Goal: Task Accomplishment & Management: Use online tool/utility

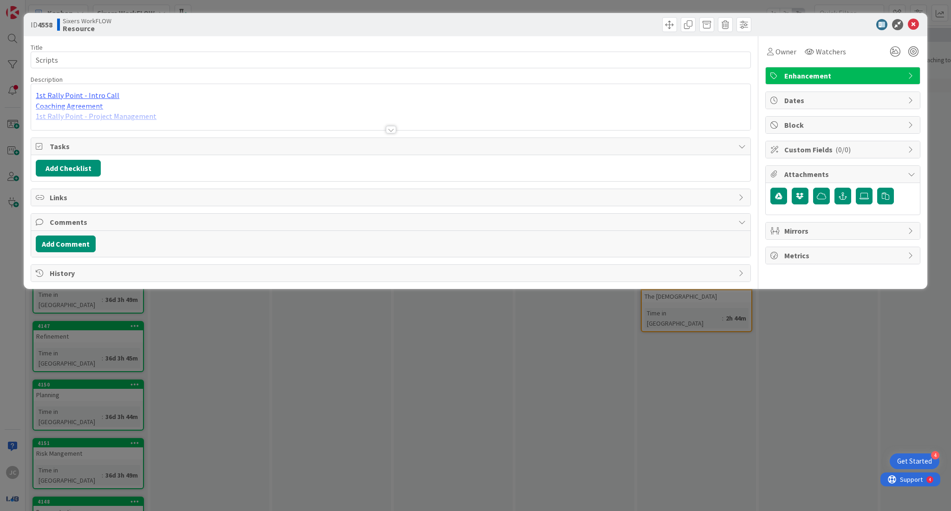
click at [162, 118] on div at bounding box center [391, 118] width 720 height 24
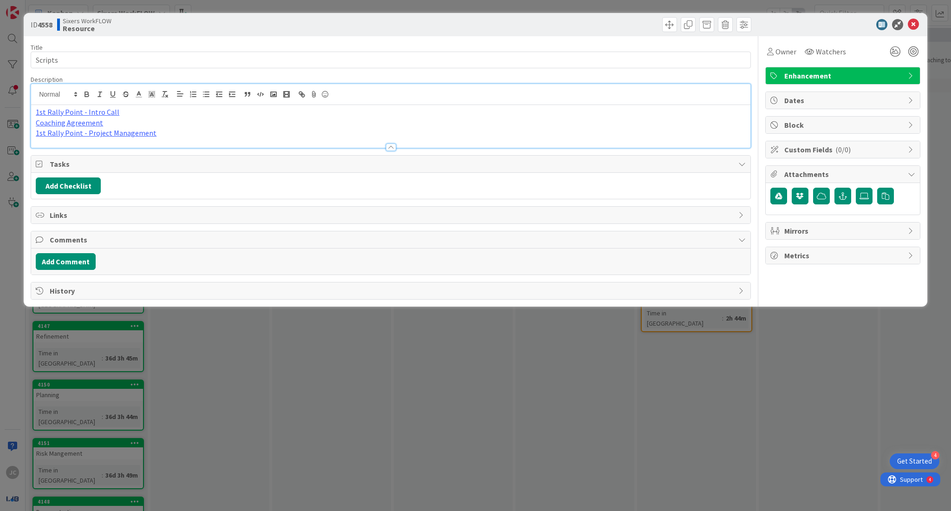
click at [169, 134] on p "1st Rally Point - Project Management" at bounding box center [391, 133] width 710 height 11
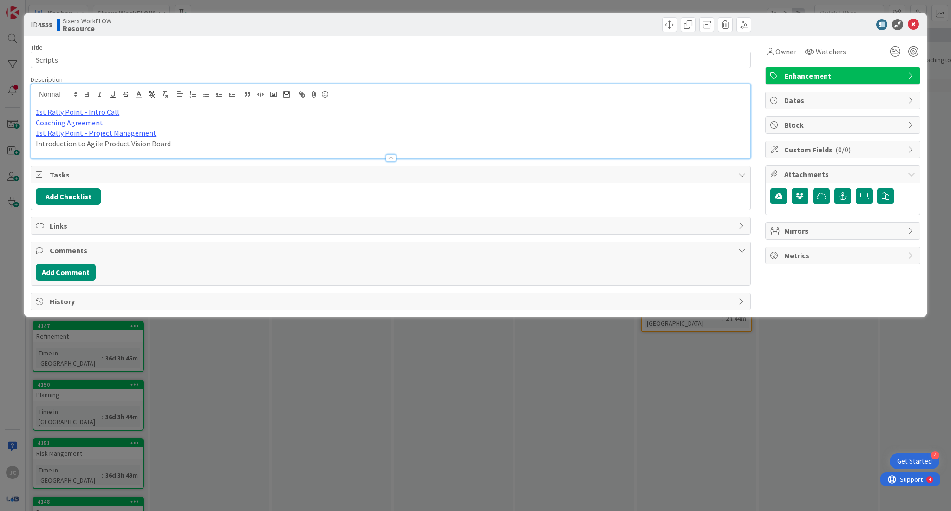
click at [177, 149] on div at bounding box center [391, 154] width 720 height 10
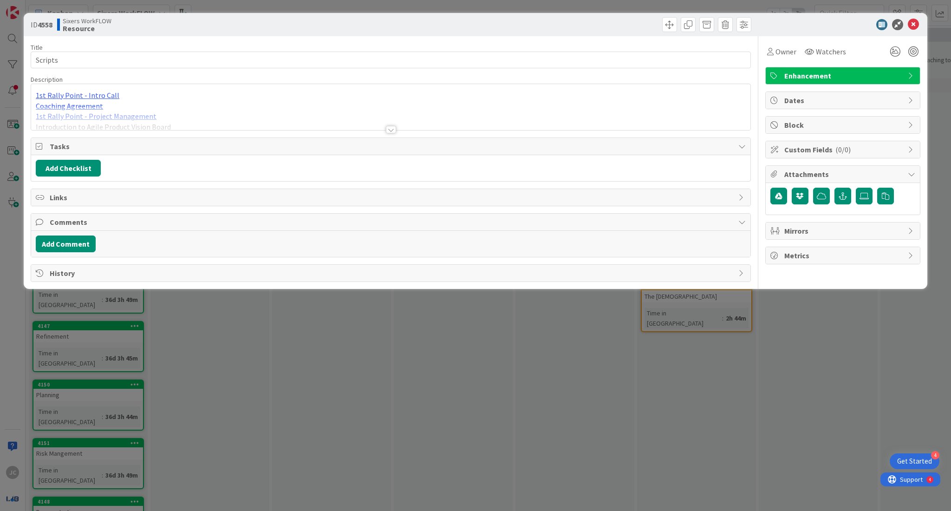
click at [184, 115] on div at bounding box center [391, 118] width 720 height 24
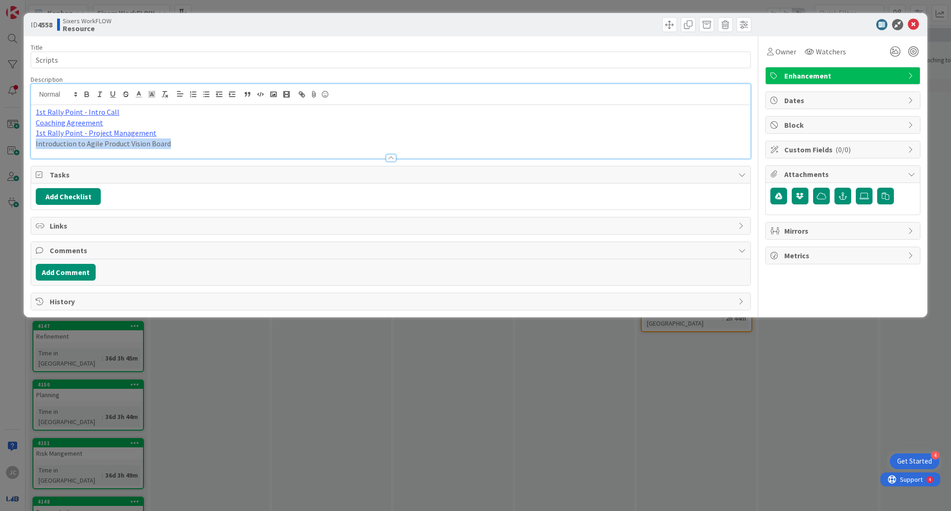
drag, startPoint x: 186, startPoint y: 144, endPoint x: 26, endPoint y: 149, distance: 160.3
click at [26, 149] on div "ID 4558 Sixers WorkFLOW Resource Title 7 / 128 Scripts Description 1st Rally Po…" at bounding box center [476, 165] width 904 height 304
type input "Introduction to Agile Product Vision Board"
paste input "[URL][DOMAIN_NAME]"
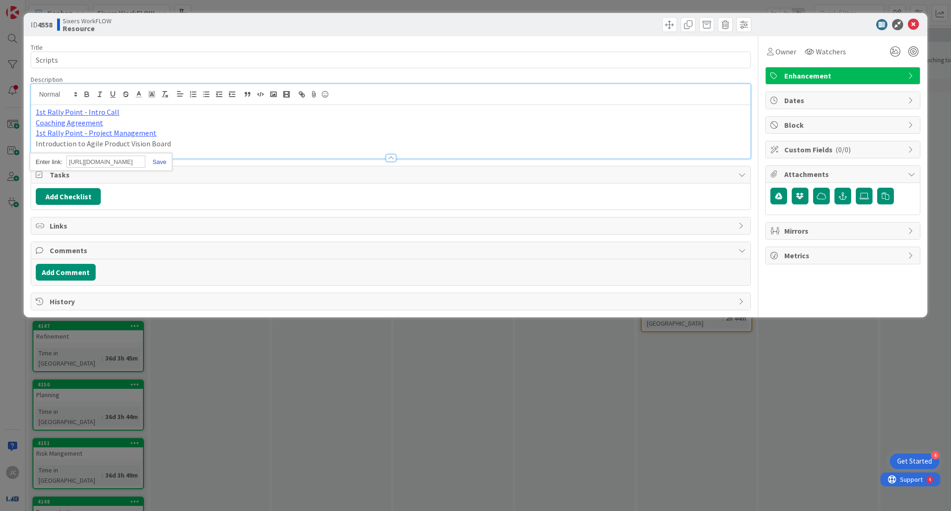
click at [162, 161] on link at bounding box center [155, 161] width 21 height 7
click at [288, 142] on p "Introduction to Agile Product Vision Board" at bounding box center [391, 143] width 710 height 11
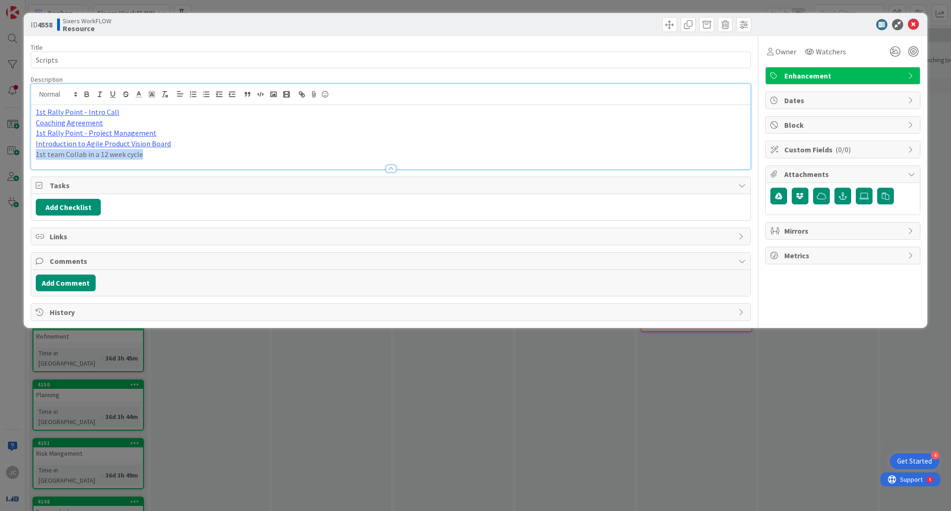
drag, startPoint x: 146, startPoint y: 156, endPoint x: 29, endPoint y: 158, distance: 117.6
click at [29, 158] on div "ID 4558 Sixers WorkFLOW Resource Title 7 / 128 Scripts Description 1st Rally Po…" at bounding box center [476, 170] width 904 height 315
type input "1st team Collab in a 12 week cycle"
paste input "[URL][DOMAIN_NAME]"
type input "[URL][DOMAIN_NAME]"
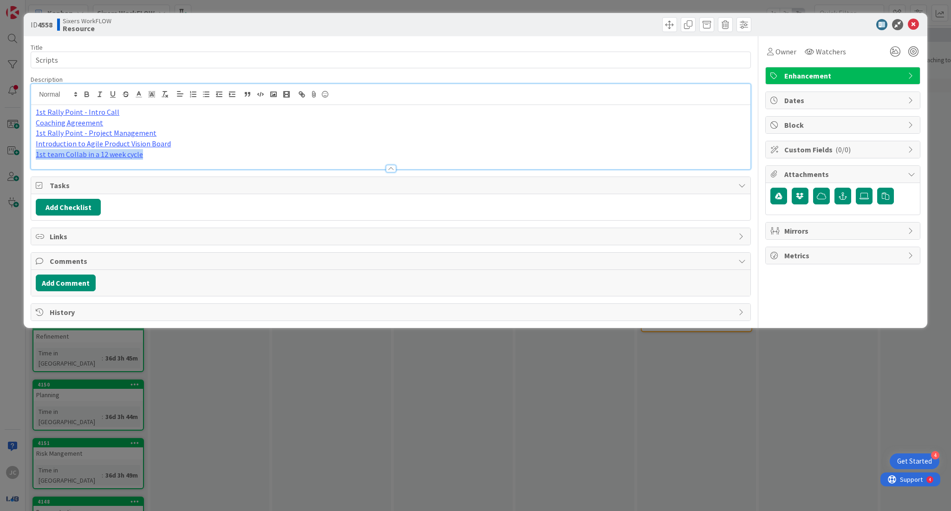
click at [207, 151] on p "1st team Collab in a 12 week cycle" at bounding box center [391, 154] width 710 height 11
click at [914, 25] on icon at bounding box center [913, 24] width 11 height 11
